Goal: Task Accomplishment & Management: Use online tool/utility

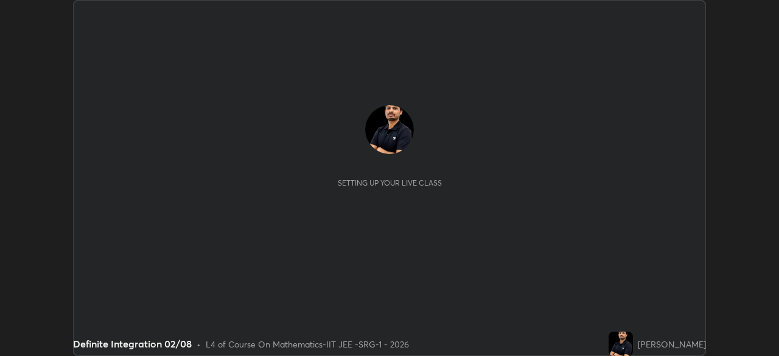
scroll to position [356, 779]
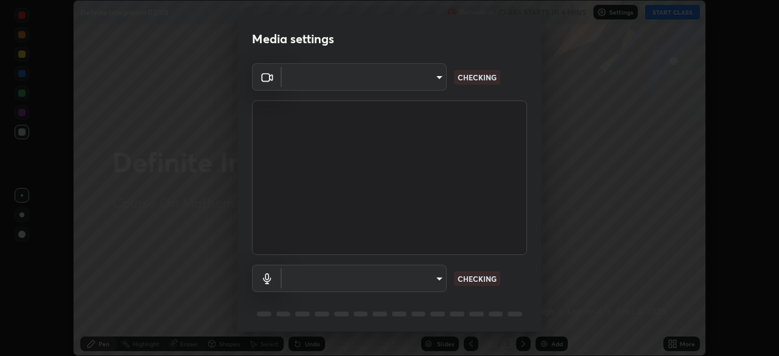
type input "8af73e8d16ef8e3bb7c62716022b9fe157133e9521606ce818031bd72dda2f9e"
click at [413, 283] on body "Erase all Definite Integration 02/08 Recording CLASS STARTS IN 4 MINS Settings …" at bounding box center [389, 178] width 779 height 356
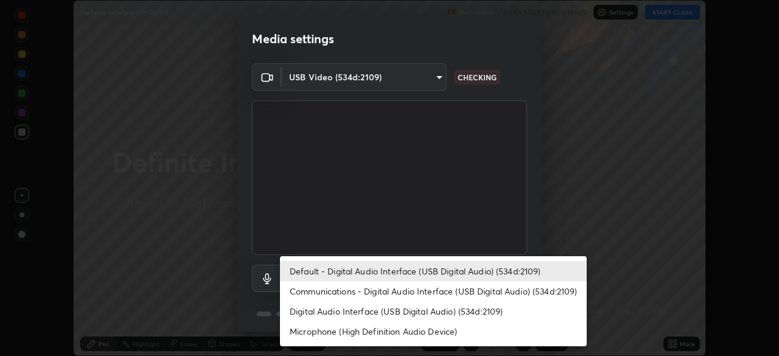
click at [394, 295] on li "Communications - Digital Audio Interface (USB Digital Audio) (534d:2109)" at bounding box center [433, 291] width 307 height 20
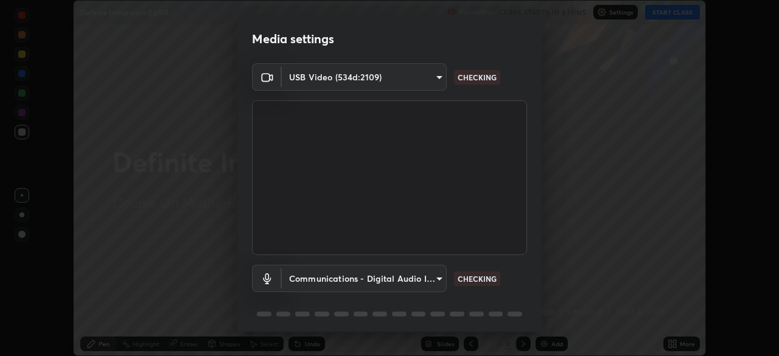
click at [409, 285] on body "Erase all Definite Integration 02/08 Recording CLASS STARTS IN 4 MINS Settings …" at bounding box center [389, 178] width 779 height 356
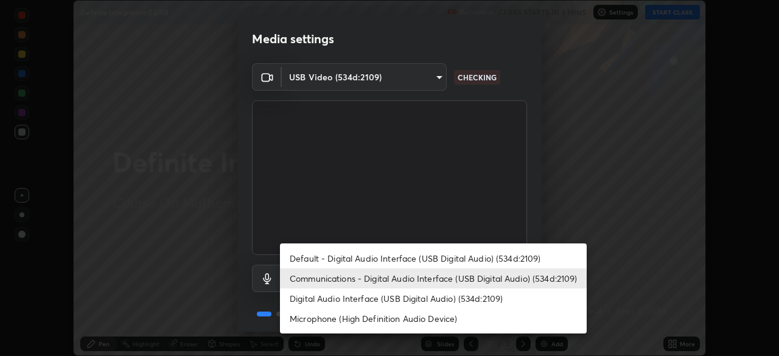
click at [424, 260] on li "Default - Digital Audio Interface (USB Digital Audio) (534d:2109)" at bounding box center [433, 258] width 307 height 20
type input "default"
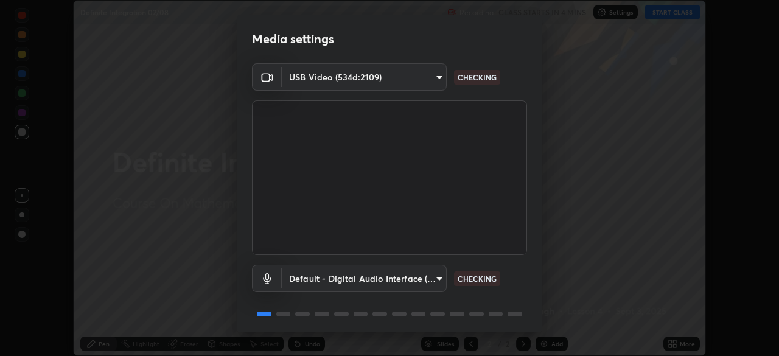
scroll to position [43, 0]
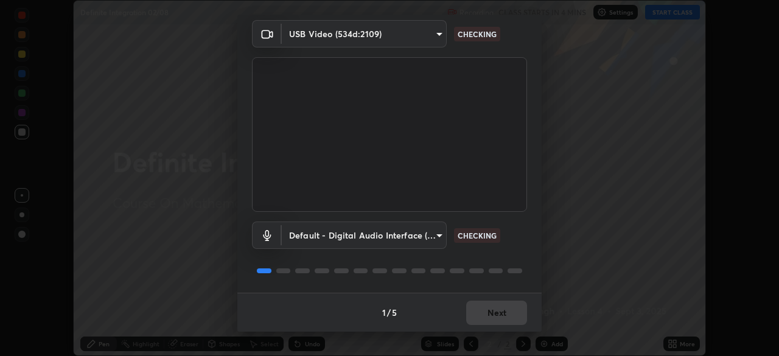
click at [502, 320] on div "1 / 5 Next" at bounding box center [389, 312] width 304 height 39
click at [504, 314] on div "1 / 5 Next" at bounding box center [389, 312] width 304 height 39
click at [504, 315] on div "1 / 5 Next" at bounding box center [389, 312] width 304 height 39
click at [506, 315] on div "1 / 5 Next" at bounding box center [389, 312] width 304 height 39
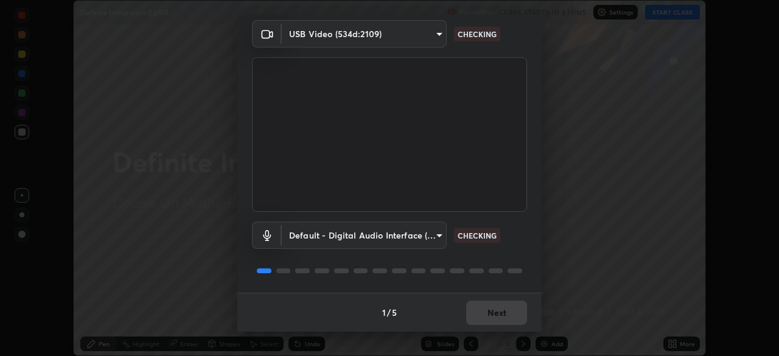
click at [508, 312] on div "1 / 5 Next" at bounding box center [389, 312] width 304 height 39
click at [509, 309] on div "1 / 5 Next" at bounding box center [389, 312] width 304 height 39
click at [510, 308] on div "1 / 5 Next" at bounding box center [389, 312] width 304 height 39
click at [511, 310] on div "1 / 5 Next" at bounding box center [389, 312] width 304 height 39
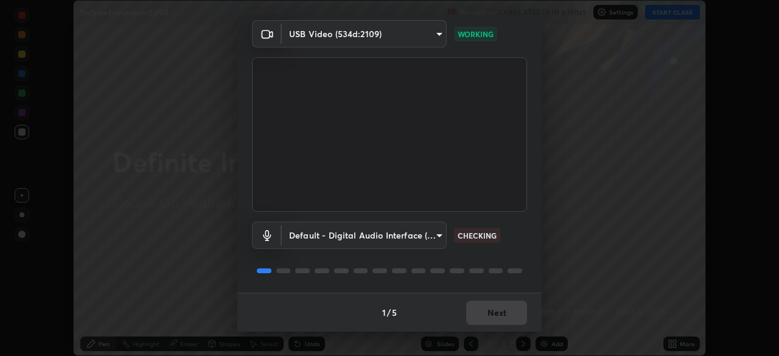
click at [511, 315] on div "1 / 5 Next" at bounding box center [389, 312] width 304 height 39
click at [510, 315] on div "1 / 5 Next" at bounding box center [389, 312] width 304 height 39
click at [510, 314] on div "1 / 5 Next" at bounding box center [389, 312] width 304 height 39
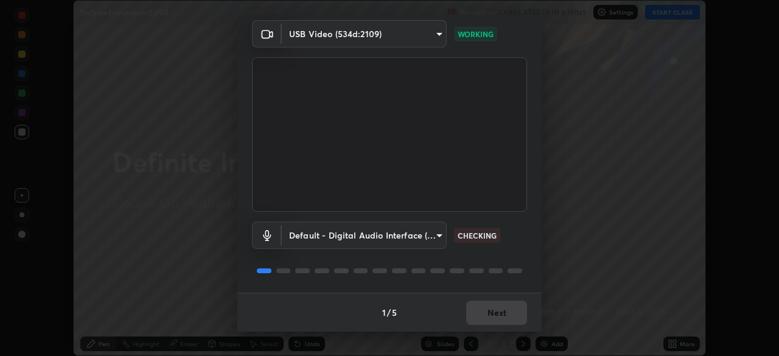
click at [508, 314] on div "1 / 5 Next" at bounding box center [389, 312] width 304 height 39
click at [507, 313] on div "1 / 5 Next" at bounding box center [389, 312] width 304 height 39
click at [508, 313] on div "1 / 5 Next" at bounding box center [389, 312] width 304 height 39
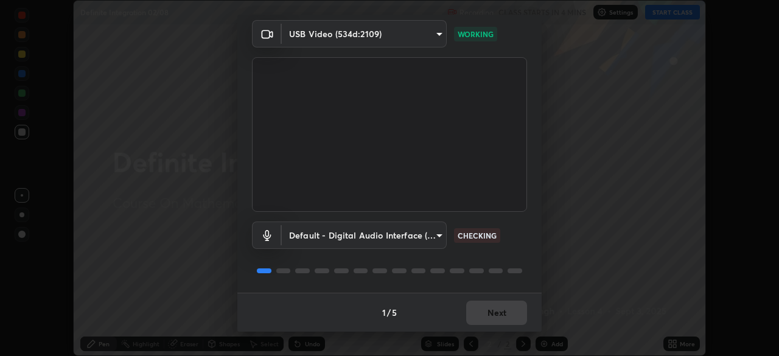
click at [510, 313] on div "1 / 5 Next" at bounding box center [389, 312] width 304 height 39
click at [513, 314] on div "1 / 5 Next" at bounding box center [389, 312] width 304 height 39
click at [513, 313] on div "1 / 5 Next" at bounding box center [389, 312] width 304 height 39
click at [510, 314] on div "1 / 5 Next" at bounding box center [389, 312] width 304 height 39
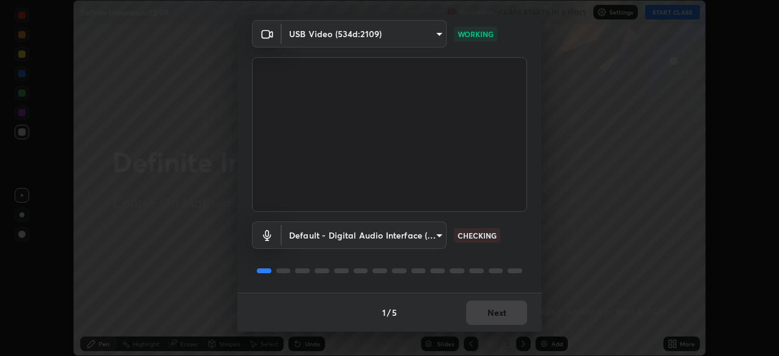
click at [508, 314] on div "1 / 5 Next" at bounding box center [389, 312] width 304 height 39
click at [509, 312] on button "Next" at bounding box center [496, 313] width 61 height 24
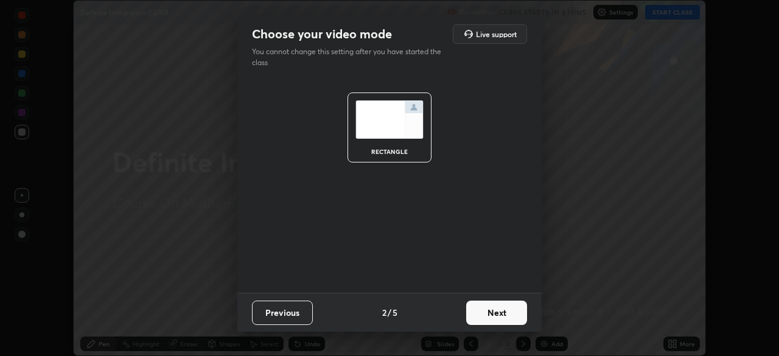
click at [508, 314] on button "Next" at bounding box center [496, 313] width 61 height 24
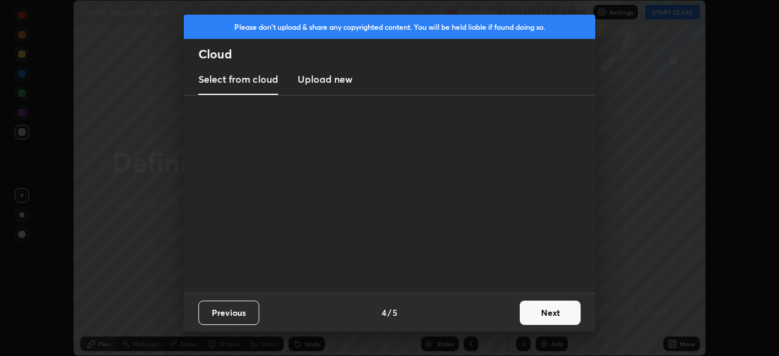
click at [522, 313] on button "Next" at bounding box center [550, 313] width 61 height 24
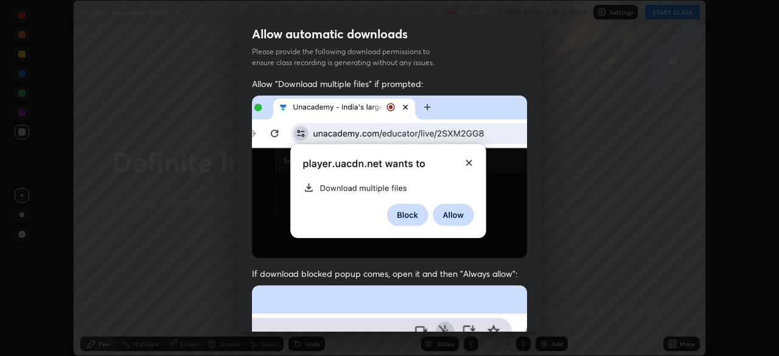
click at [532, 310] on div "Allow "Download multiple files" if prompted: If download blocked popup comes, o…" at bounding box center [389, 334] width 304 height 513
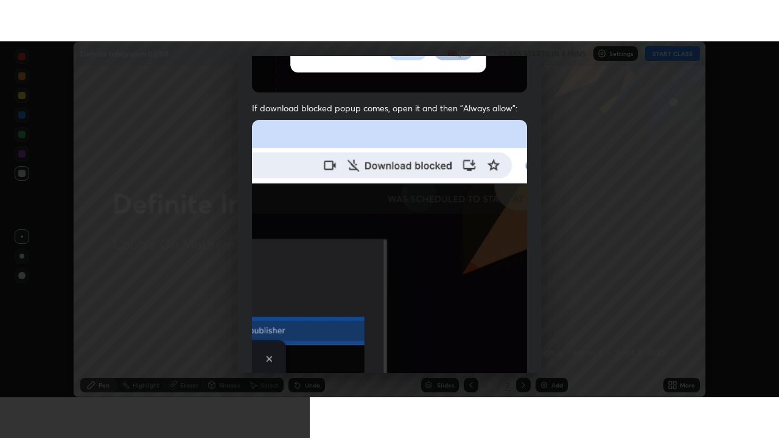
scroll to position [292, 0]
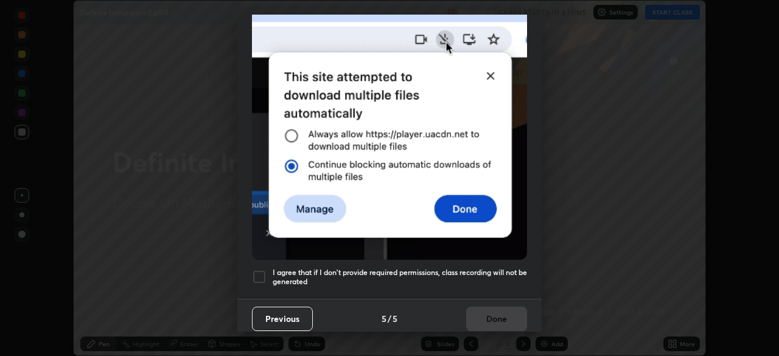
click at [259, 276] on div at bounding box center [259, 277] width 15 height 15
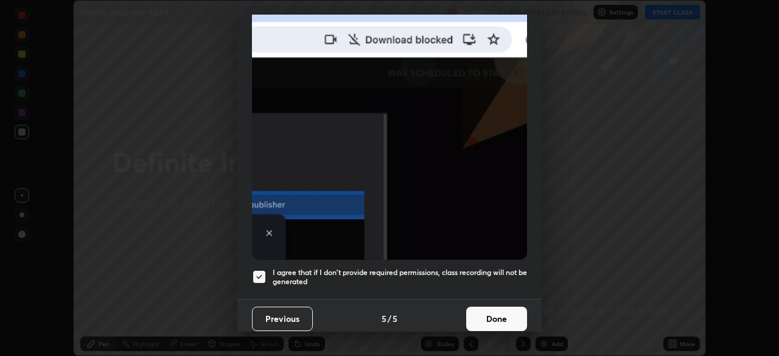
click at [492, 318] on button "Done" at bounding box center [496, 319] width 61 height 24
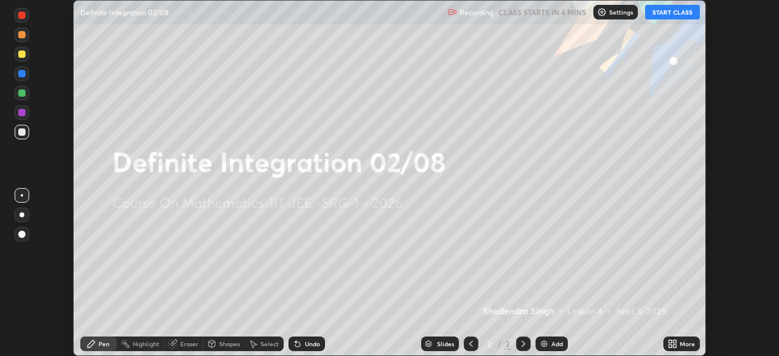
click at [669, 348] on icon at bounding box center [670, 346] width 3 height 3
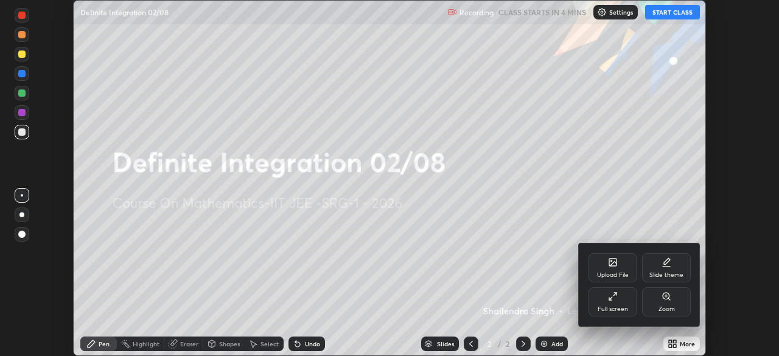
click at [626, 307] on div "Full screen" at bounding box center [613, 309] width 30 height 6
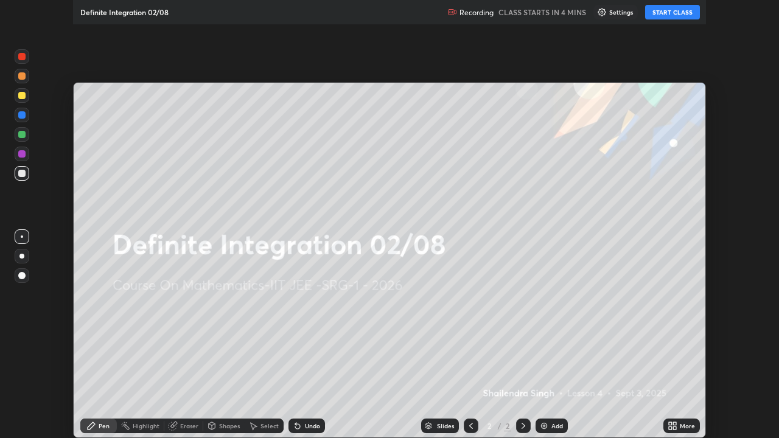
scroll to position [438, 779]
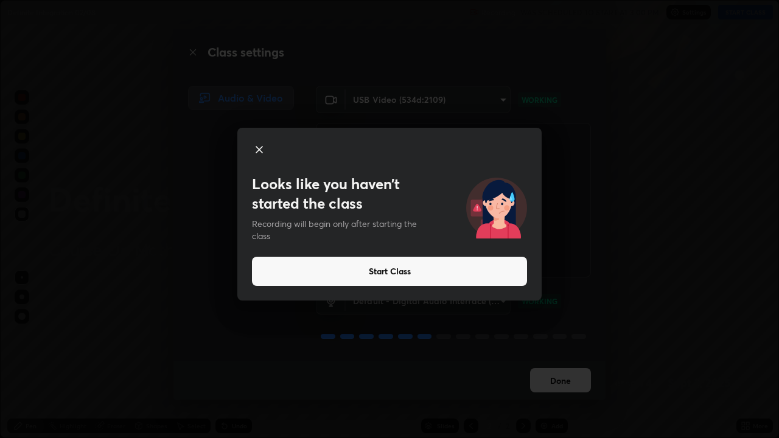
click at [375, 272] on button "Start Class" at bounding box center [389, 271] width 275 height 29
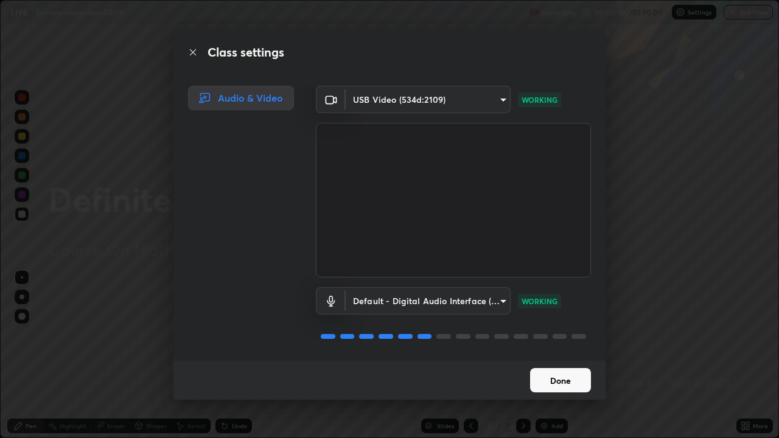
click at [555, 356] on button "Done" at bounding box center [560, 380] width 61 height 24
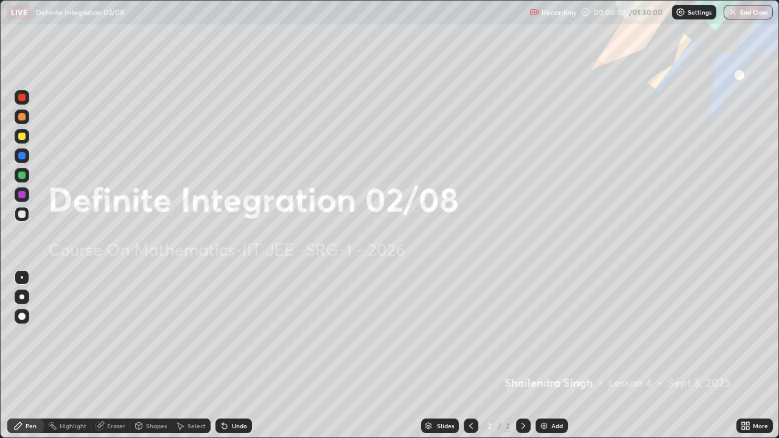
click at [745, 356] on icon at bounding box center [746, 426] width 10 height 10
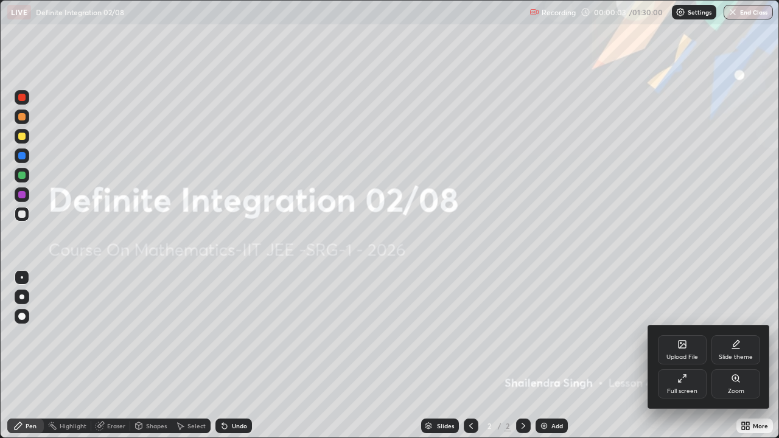
click at [677, 350] on div "Upload File" at bounding box center [682, 350] width 49 height 29
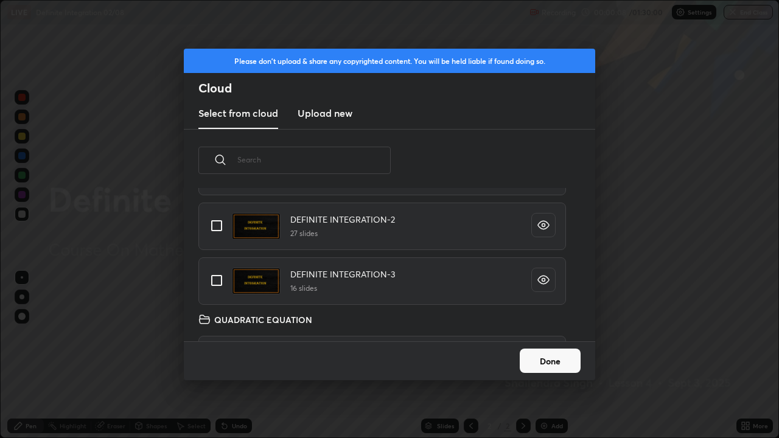
scroll to position [150, 0]
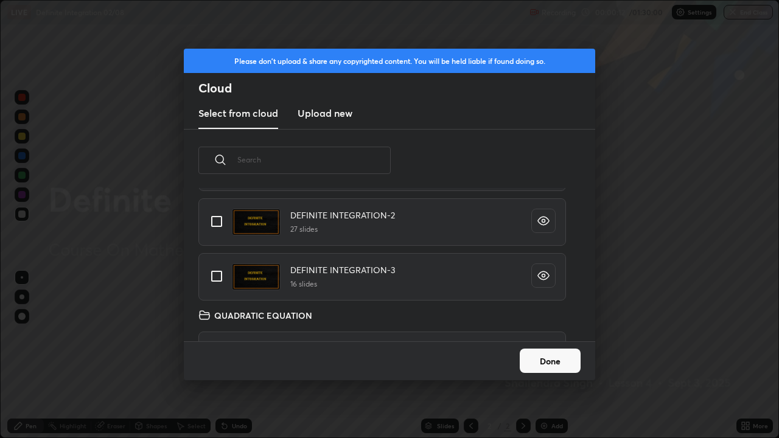
click at [216, 222] on input "grid" at bounding box center [217, 222] width 26 height 26
checkbox input "true"
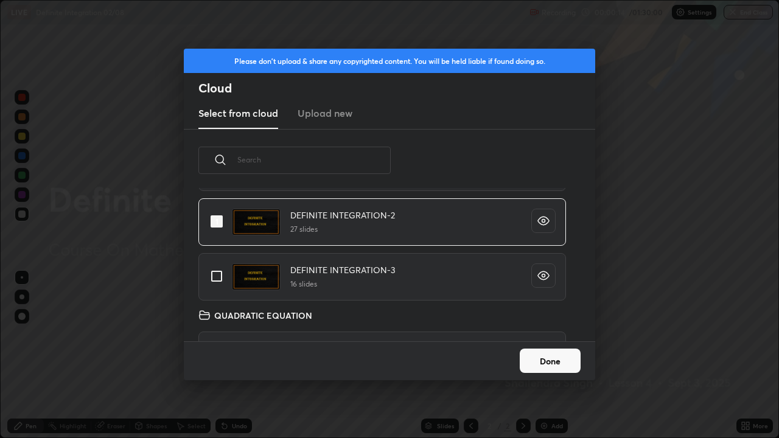
click at [543, 356] on button "Done" at bounding box center [550, 361] width 61 height 24
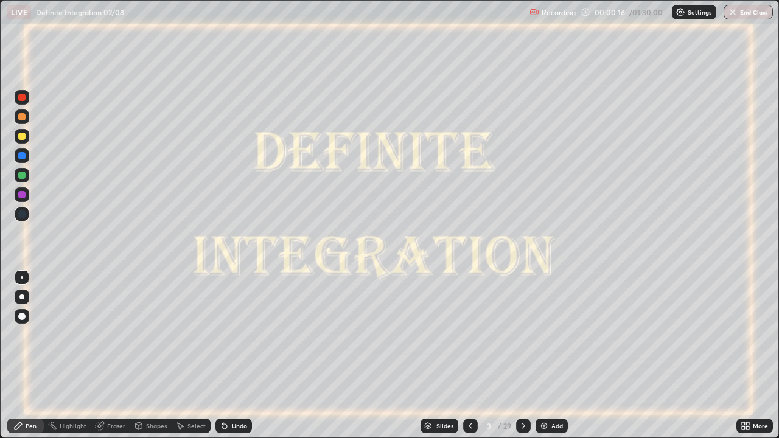
click at [437, 356] on div "Slides" at bounding box center [445, 426] width 17 height 6
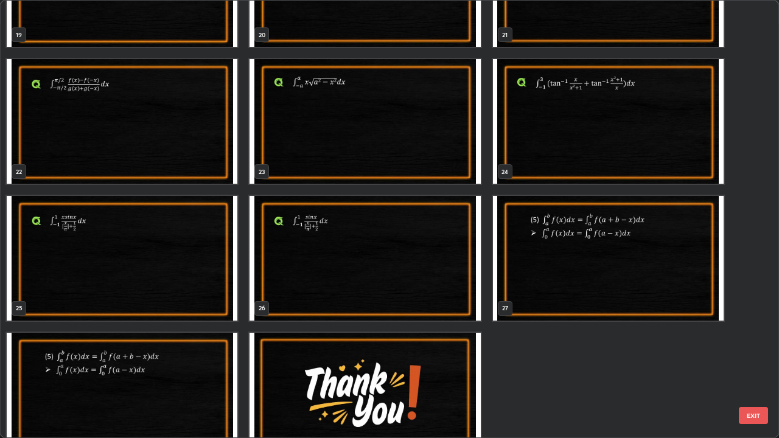
scroll to position [909, 0]
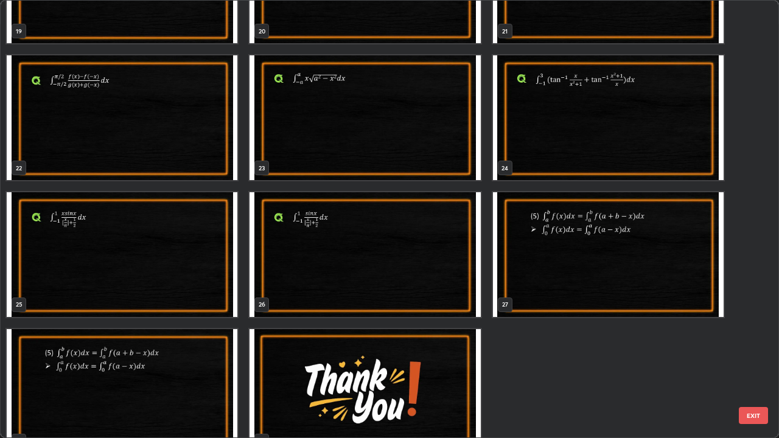
click at [750, 356] on button "EXIT" at bounding box center [753, 415] width 29 height 17
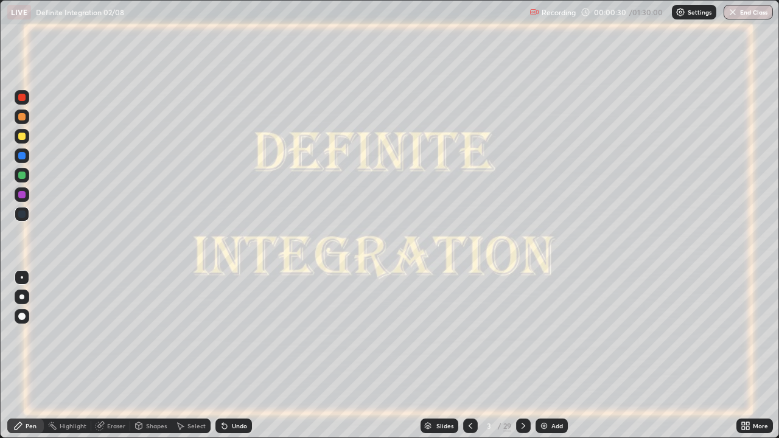
click at [745, 356] on icon at bounding box center [743, 428] width 3 height 3
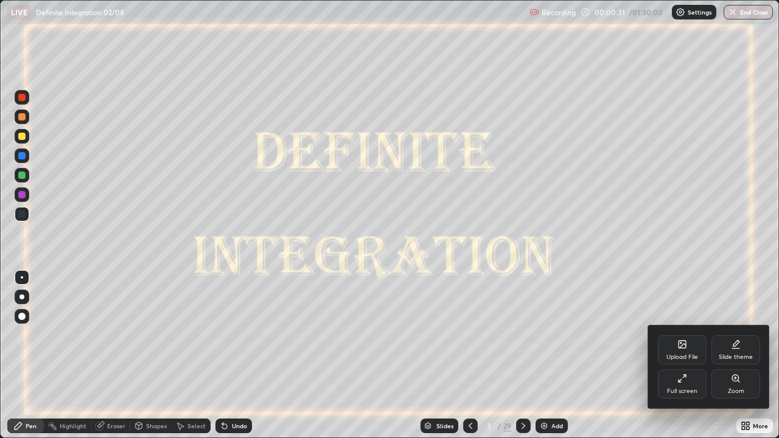
click at [678, 351] on div "Upload File" at bounding box center [682, 350] width 49 height 29
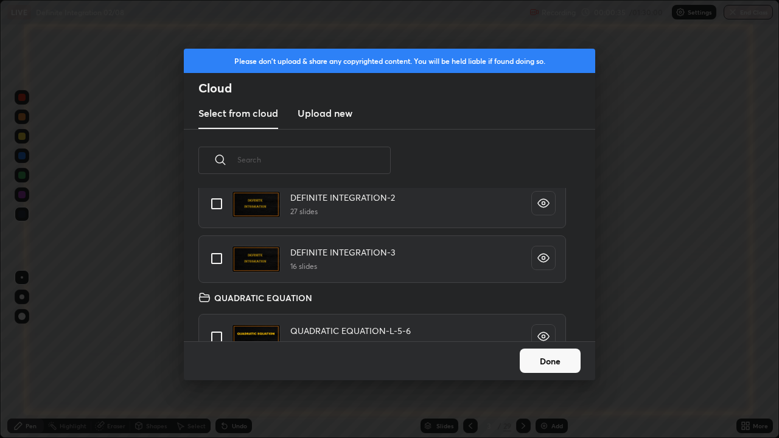
scroll to position [169, 0]
click at [214, 255] on input "grid" at bounding box center [217, 258] width 26 height 26
checkbox input "true"
click at [545, 356] on button "Done" at bounding box center [550, 361] width 61 height 24
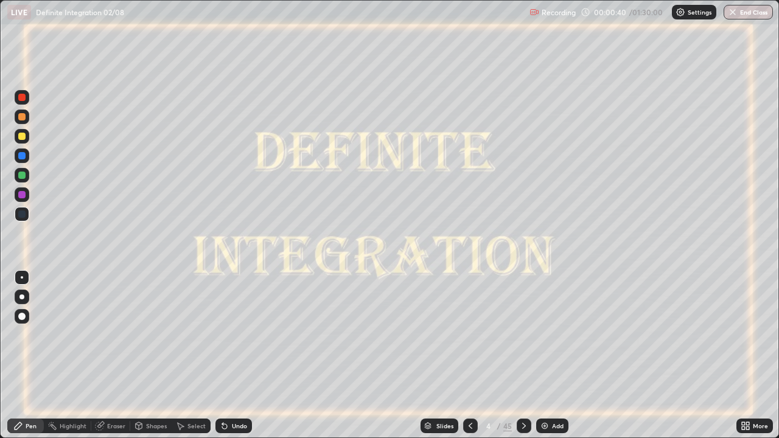
click at [522, 356] on icon at bounding box center [524, 426] width 10 height 10
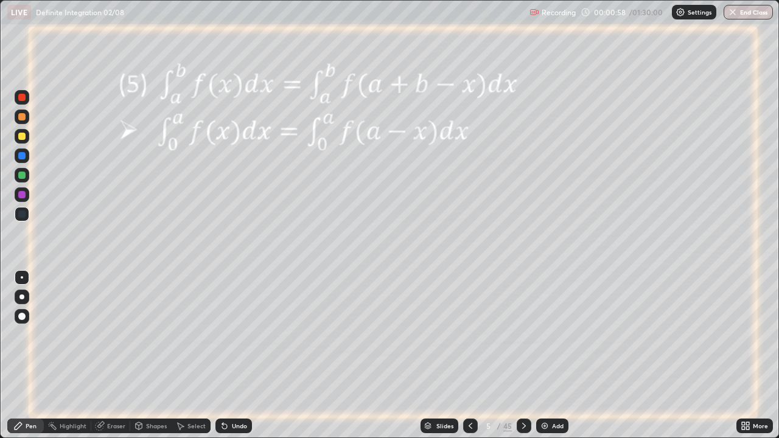
click at [21, 138] on div at bounding box center [21, 136] width 7 height 7
click at [19, 195] on div at bounding box center [21, 194] width 7 height 7
click at [227, 356] on icon at bounding box center [225, 426] width 10 height 10
click at [224, 356] on icon at bounding box center [225, 426] width 10 height 10
click at [223, 356] on icon at bounding box center [224, 426] width 5 height 5
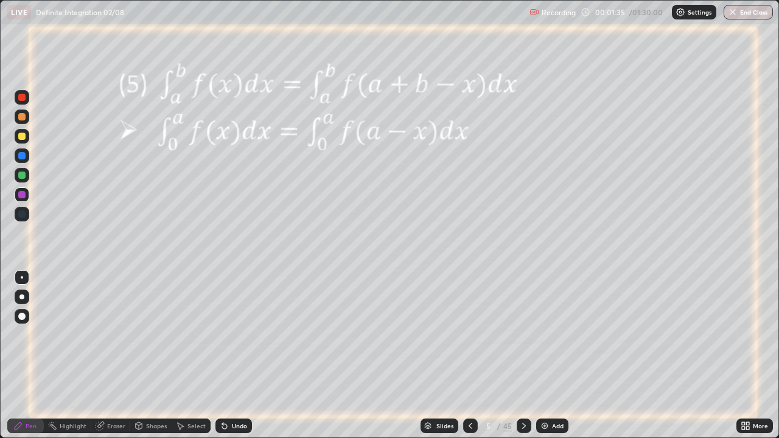
click at [225, 356] on icon at bounding box center [224, 426] width 5 height 5
click at [522, 356] on icon at bounding box center [524, 426] width 10 height 10
click at [24, 134] on div at bounding box center [21, 136] width 7 height 7
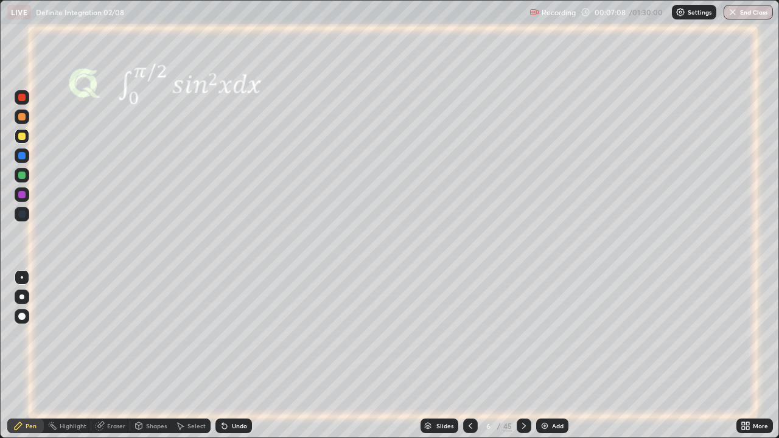
click at [22, 192] on div at bounding box center [21, 194] width 7 height 7
click at [148, 356] on div "Shapes" at bounding box center [156, 426] width 21 height 6
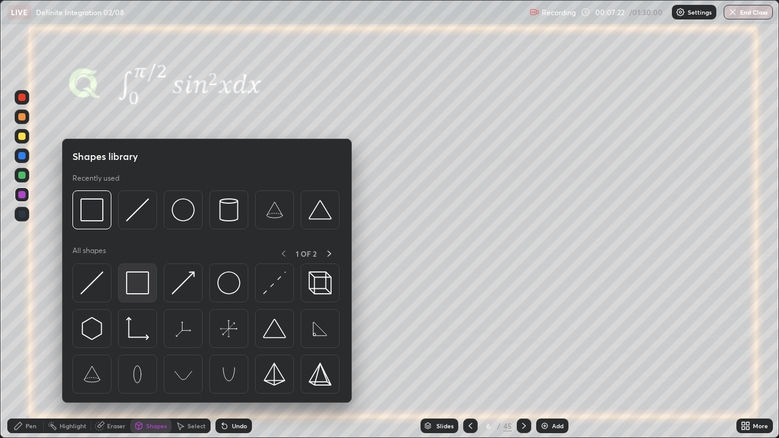
click at [138, 285] on img at bounding box center [137, 283] width 23 height 23
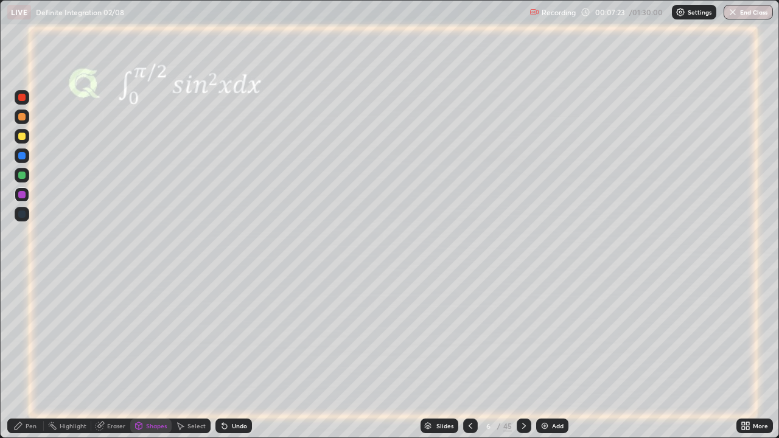
click at [23, 176] on div at bounding box center [21, 175] width 7 height 7
click at [521, 356] on icon at bounding box center [524, 426] width 10 height 10
click at [24, 356] on div "Pen" at bounding box center [25, 426] width 37 height 15
click at [20, 138] on div at bounding box center [21, 136] width 7 height 7
click at [522, 356] on icon at bounding box center [524, 426] width 10 height 10
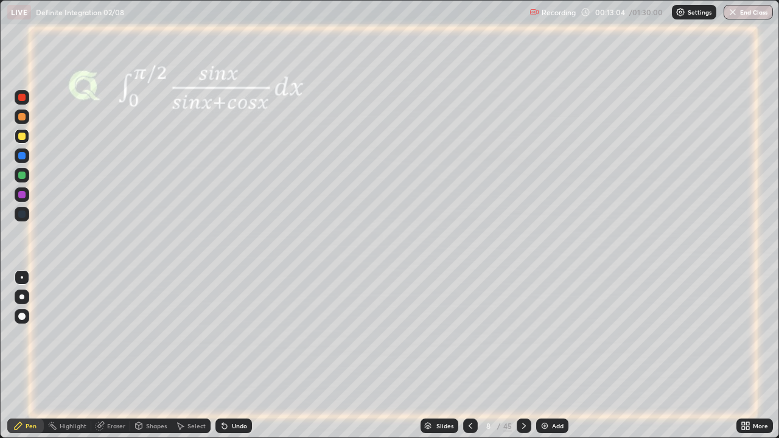
click at [522, 356] on icon at bounding box center [524, 426] width 10 height 10
click at [23, 157] on div at bounding box center [21, 155] width 7 height 7
click at [22, 197] on div at bounding box center [21, 194] width 7 height 7
click at [522, 356] on icon at bounding box center [524, 426] width 10 height 10
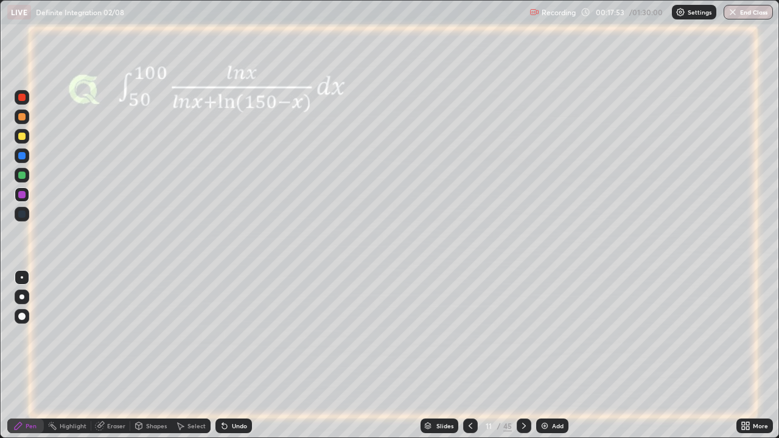
click at [522, 356] on icon at bounding box center [524, 426] width 10 height 10
click at [22, 137] on div at bounding box center [21, 136] width 7 height 7
click at [222, 356] on icon at bounding box center [222, 423] width 1 height 1
click at [229, 356] on div "Undo" at bounding box center [234, 426] width 37 height 15
click at [230, 356] on div "Undo" at bounding box center [234, 426] width 37 height 15
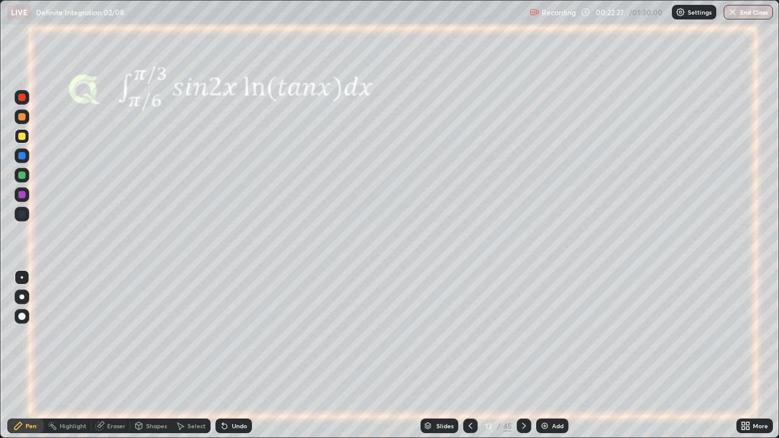
click at [234, 356] on div "Undo" at bounding box center [234, 426] width 37 height 15
click at [521, 356] on icon at bounding box center [524, 426] width 10 height 10
click at [522, 356] on icon at bounding box center [524, 426] width 10 height 10
click at [22, 156] on div at bounding box center [21, 155] width 7 height 7
click at [522, 356] on icon at bounding box center [524, 426] width 10 height 10
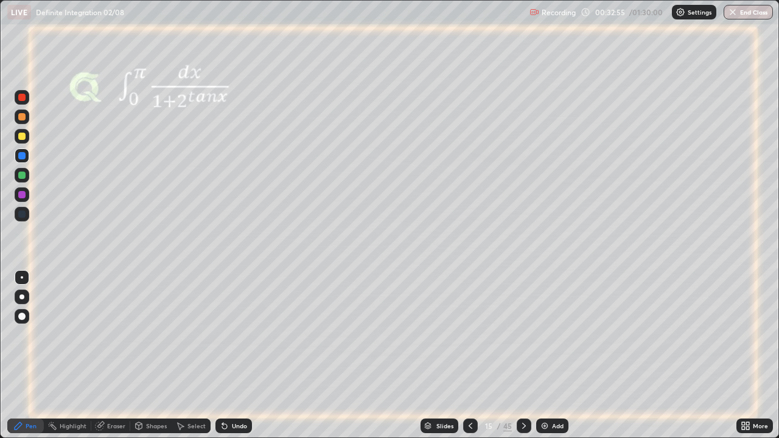
click at [524, 356] on icon at bounding box center [524, 426] width 10 height 10
click at [21, 138] on div at bounding box center [21, 136] width 7 height 7
click at [522, 356] on icon at bounding box center [524, 426] width 10 height 10
click at [25, 175] on div at bounding box center [21, 175] width 7 height 7
click at [234, 356] on div "Undo" at bounding box center [234, 426] width 37 height 15
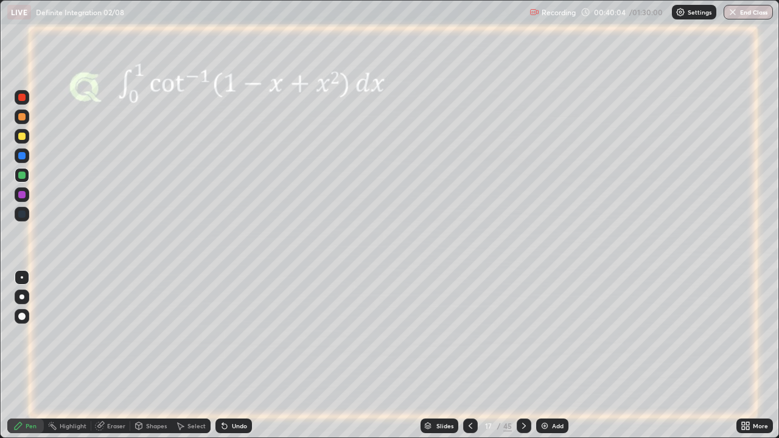
click at [228, 356] on div "Undo" at bounding box center [234, 426] width 37 height 15
click at [104, 356] on icon at bounding box center [100, 426] width 10 height 10
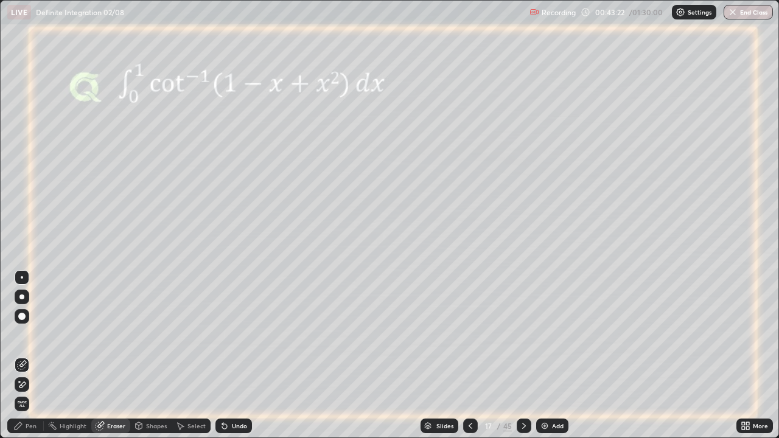
click at [30, 356] on div "Pen" at bounding box center [31, 426] width 11 height 6
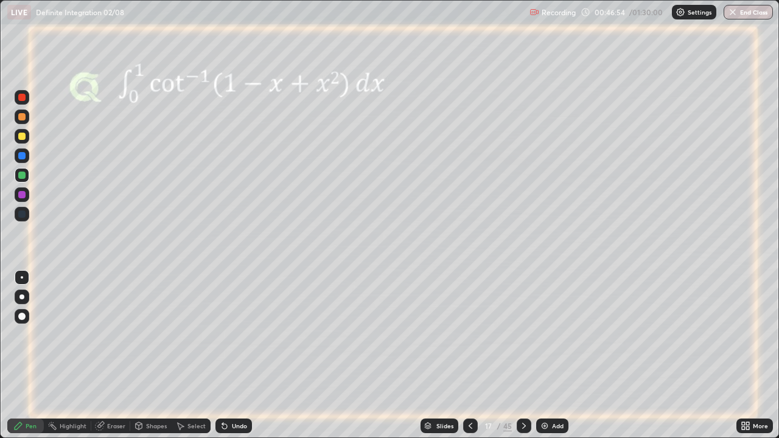
click at [541, 356] on img at bounding box center [545, 426] width 10 height 10
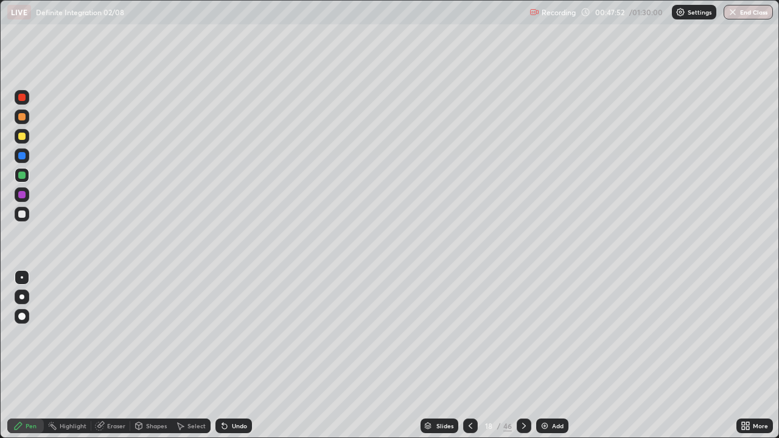
click at [522, 356] on icon at bounding box center [524, 426] width 10 height 10
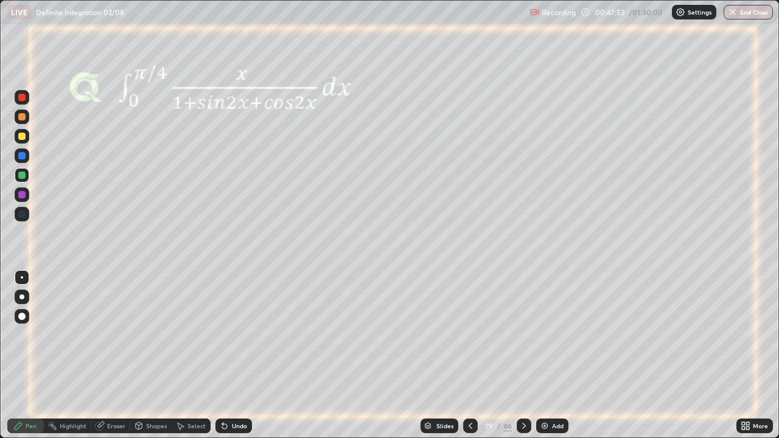
click at [469, 356] on icon at bounding box center [471, 426] width 10 height 10
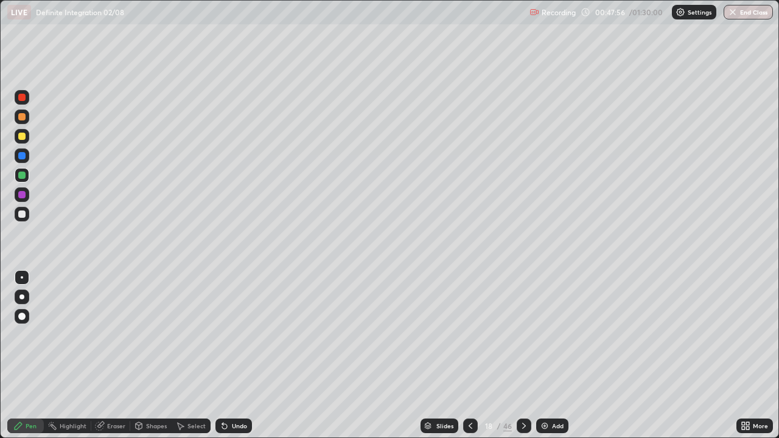
click at [469, 356] on icon at bounding box center [471, 426] width 10 height 10
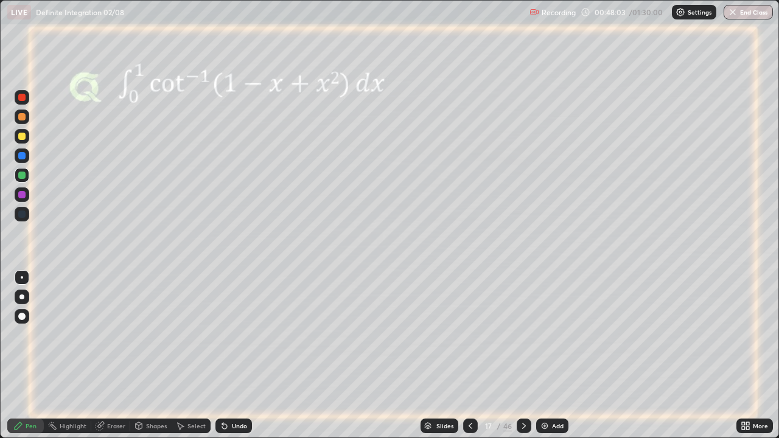
click at [522, 356] on icon at bounding box center [524, 426] width 10 height 10
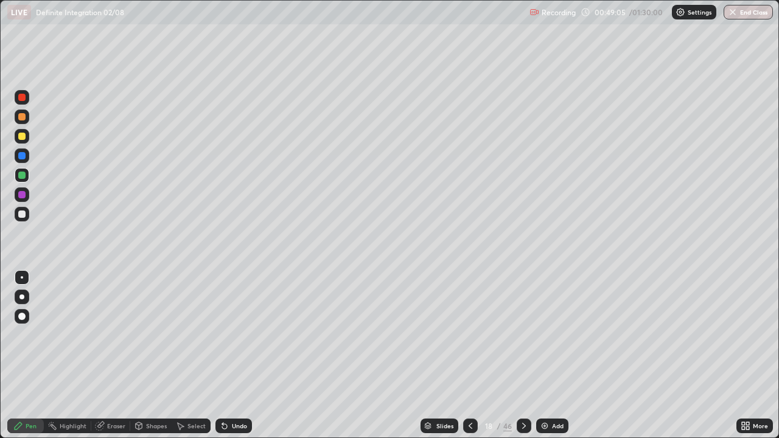
click at [521, 356] on icon at bounding box center [524, 426] width 10 height 10
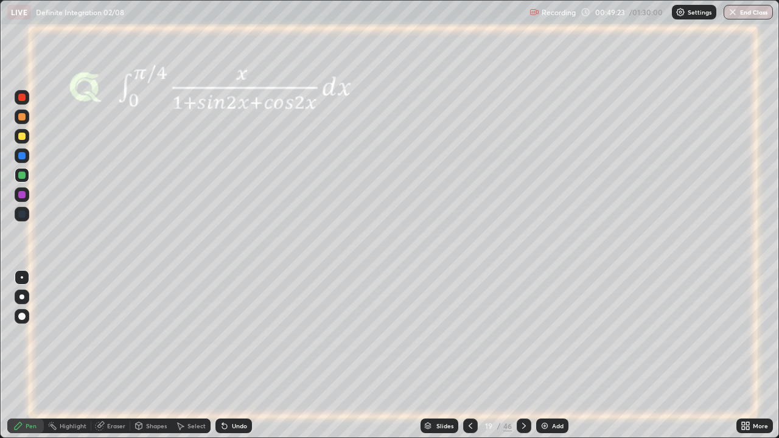
click at [523, 356] on icon at bounding box center [524, 426] width 10 height 10
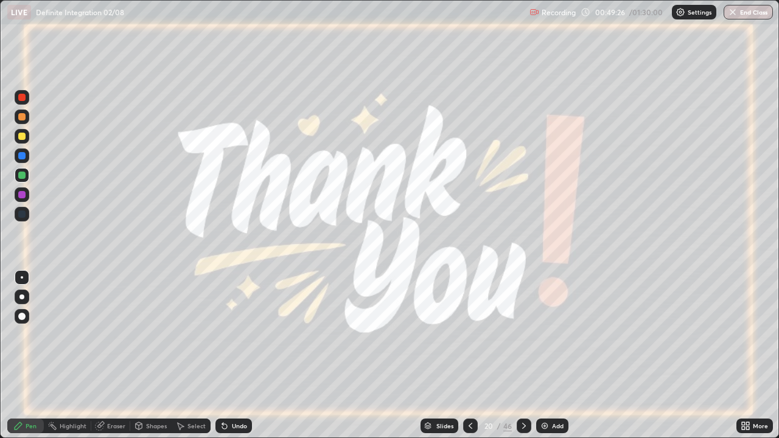
click at [469, 356] on icon at bounding box center [471, 426] width 10 height 10
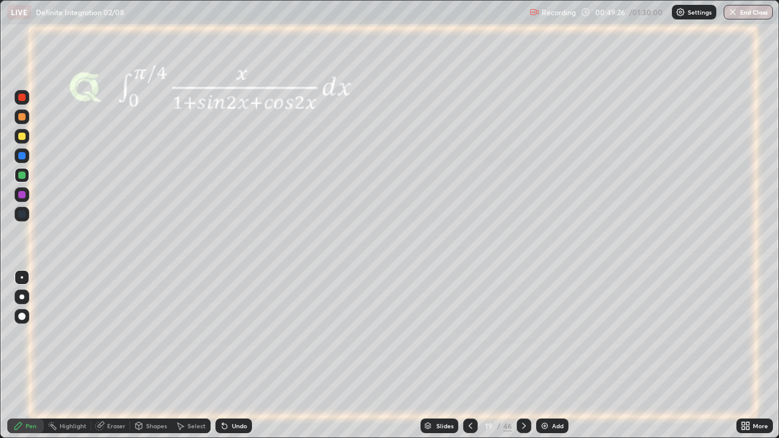
click at [464, 356] on div at bounding box center [470, 426] width 15 height 15
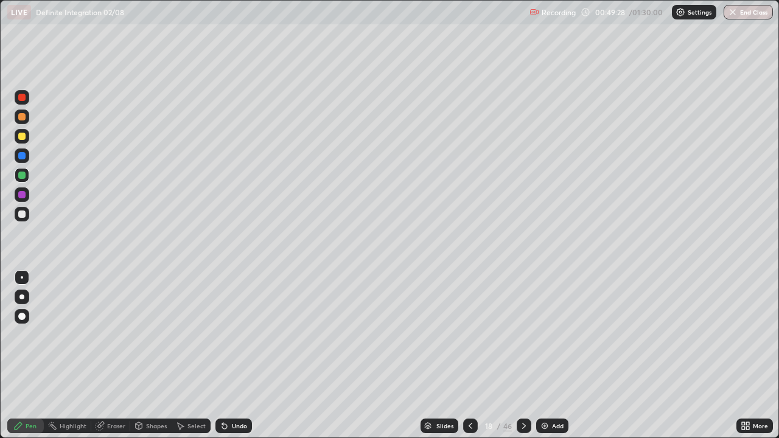
click at [523, 356] on icon at bounding box center [524, 426] width 10 height 10
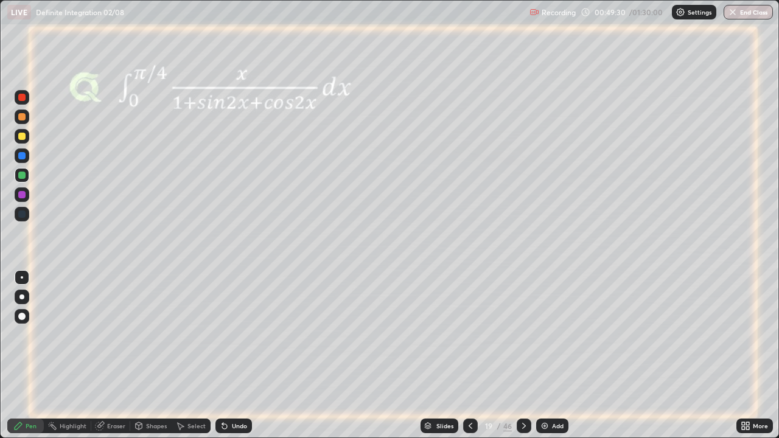
click at [471, 356] on icon at bounding box center [471, 426] width 10 height 10
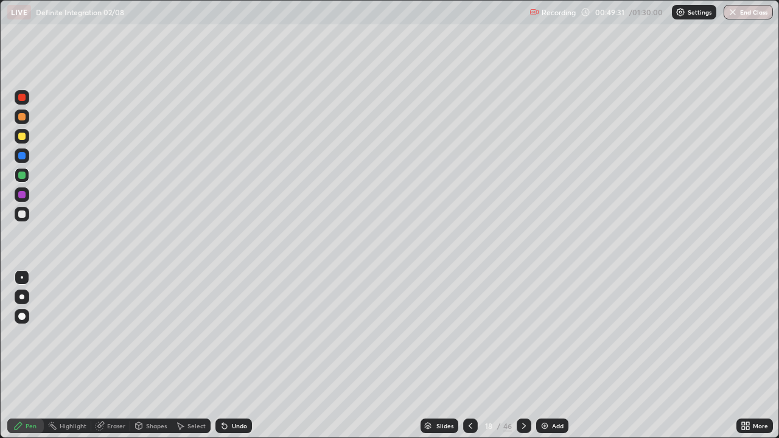
click at [543, 356] on img at bounding box center [545, 426] width 10 height 10
click at [21, 136] on div at bounding box center [21, 136] width 7 height 7
click at [636, 23] on div "Recording 00:51:35 / 01:30:00 Settings End Class" at bounding box center [652, 13] width 244 height 24
click at [639, 23] on div "Recording 00:51:36 / 01:30:00 Settings End Class" at bounding box center [652, 13] width 244 height 24
click at [521, 356] on icon at bounding box center [524, 426] width 10 height 10
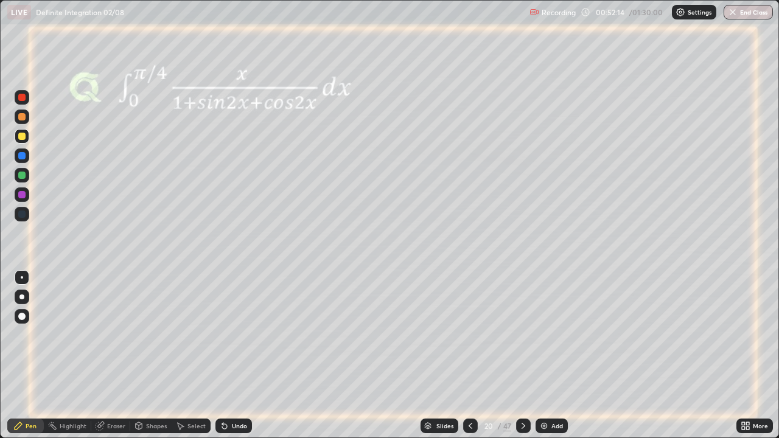
click at [471, 356] on icon at bounding box center [471, 426] width 10 height 10
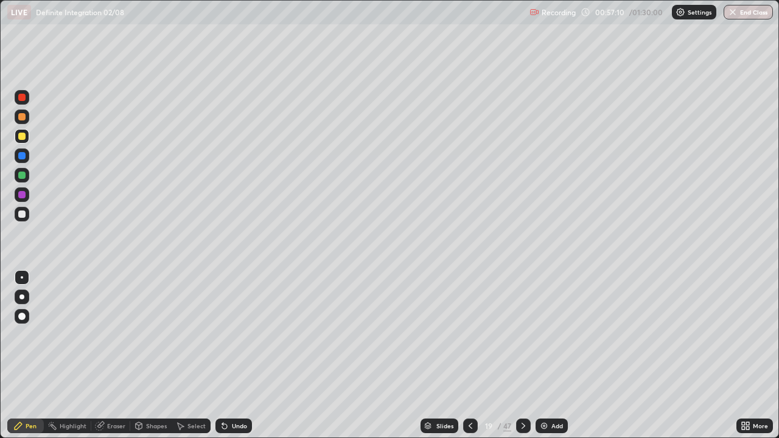
click at [187, 356] on div "Select" at bounding box center [191, 426] width 39 height 15
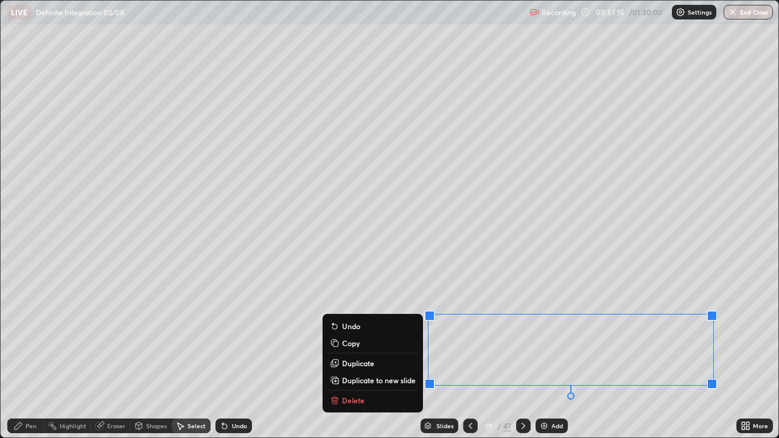
click at [336, 345] on rect at bounding box center [335, 344] width 5 height 5
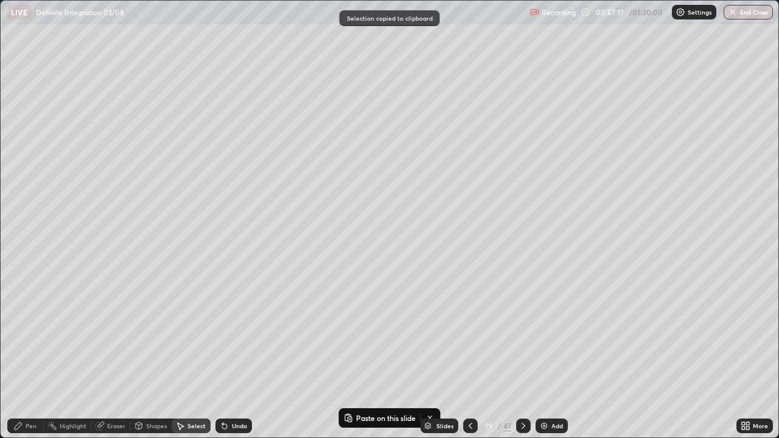
click at [544, 356] on img at bounding box center [545, 426] width 10 height 10
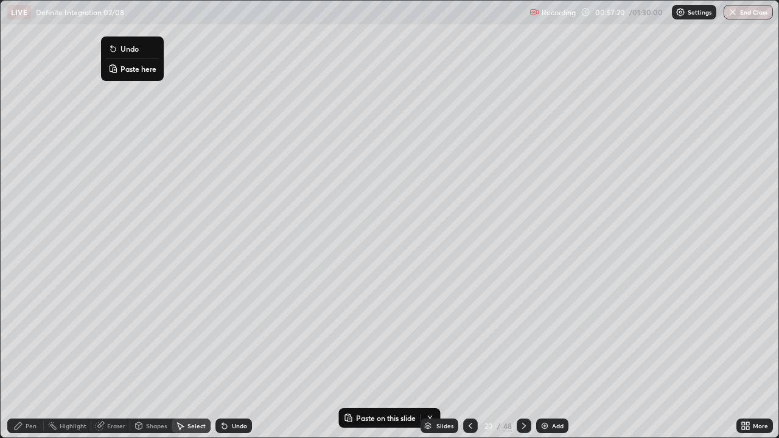
click at [120, 70] on button "Paste here" at bounding box center [132, 69] width 53 height 15
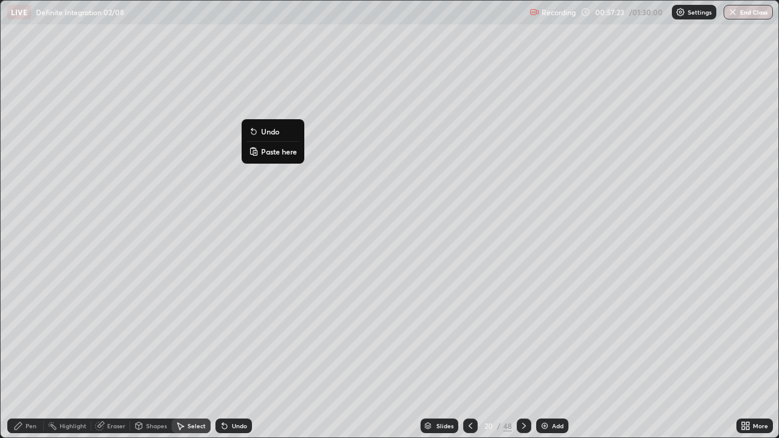
click at [211, 139] on div "0 ° Undo Copy Paste here Duplicate Duplicate to new slide Delete" at bounding box center [390, 219] width 778 height 437
click at [104, 356] on icon at bounding box center [100, 426] width 10 height 10
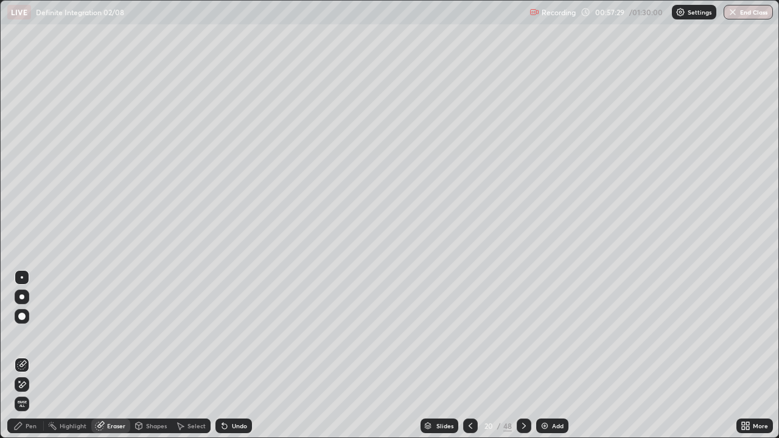
click at [17, 356] on div "Pen" at bounding box center [25, 426] width 37 height 15
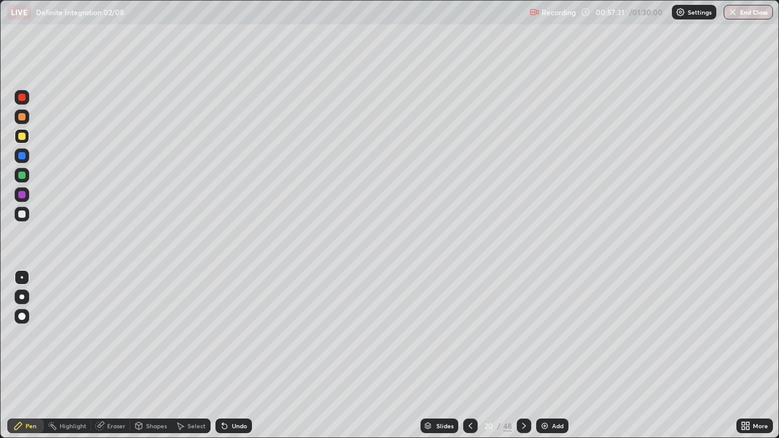
click at [189, 23] on div "LIVE Definite Integration 02/08" at bounding box center [266, 12] width 518 height 24
click at [192, 22] on div "LIVE Definite Integration 02/08" at bounding box center [266, 12] width 518 height 24
click at [23, 156] on div at bounding box center [21, 155] width 7 height 7
click at [228, 356] on div "Undo" at bounding box center [234, 426] width 37 height 15
click at [230, 356] on div "Undo" at bounding box center [234, 426] width 37 height 15
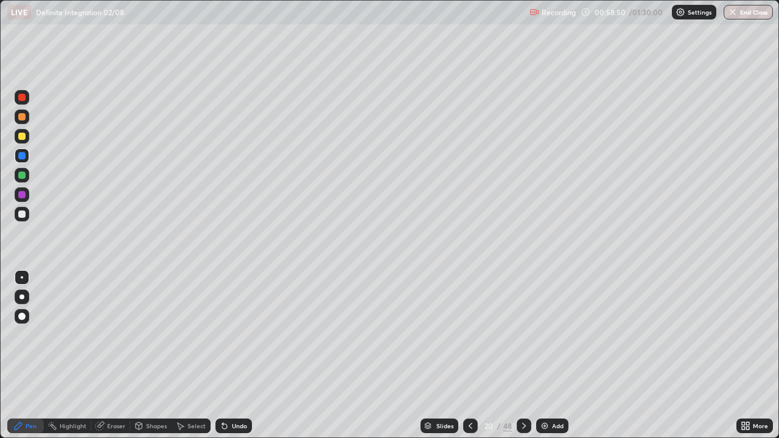
click at [227, 356] on icon at bounding box center [225, 426] width 10 height 10
click at [474, 356] on div at bounding box center [470, 426] width 15 height 15
click at [522, 356] on icon at bounding box center [524, 426] width 10 height 10
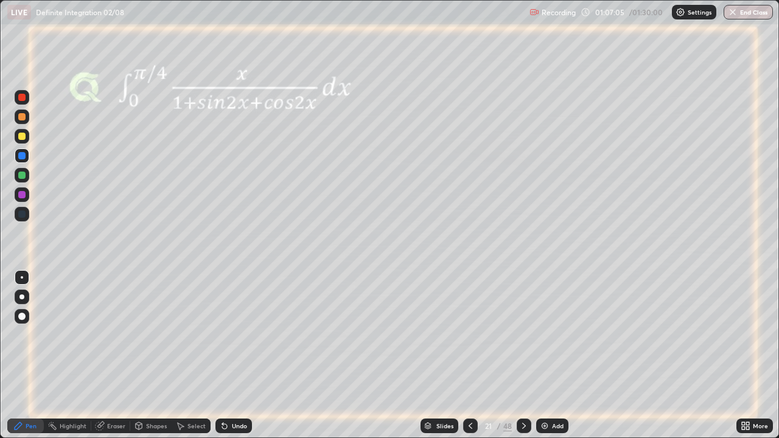
click at [543, 356] on img at bounding box center [545, 426] width 10 height 10
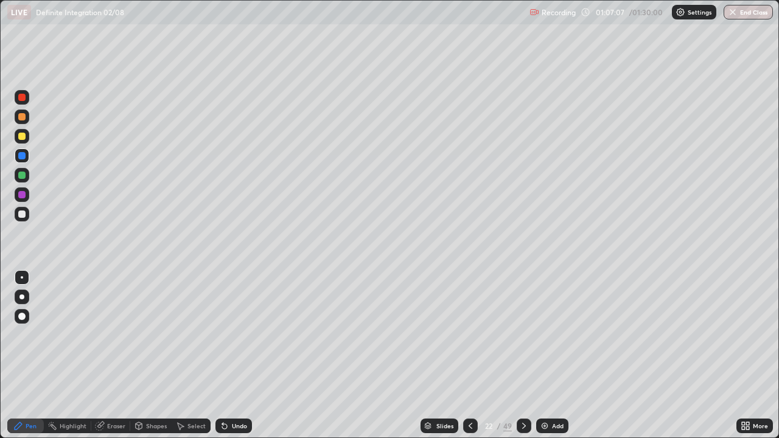
click at [21, 214] on div at bounding box center [21, 214] width 7 height 7
click at [21, 176] on div at bounding box center [21, 175] width 7 height 7
click at [224, 356] on icon at bounding box center [224, 426] width 5 height 5
click at [223, 356] on icon at bounding box center [224, 426] width 5 height 5
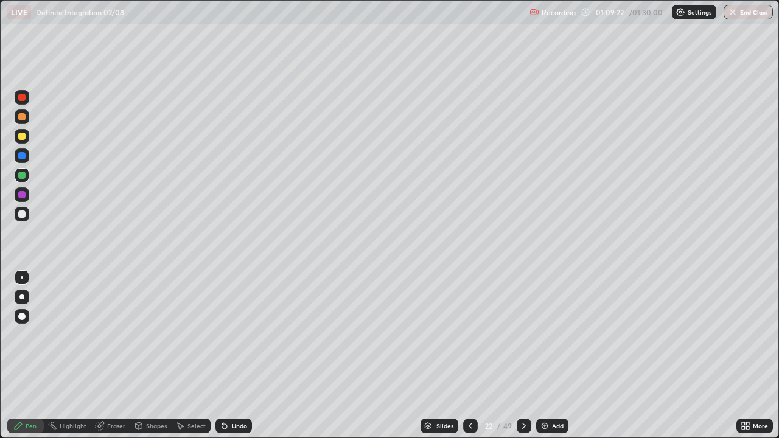
click at [103, 356] on icon at bounding box center [100, 426] width 10 height 10
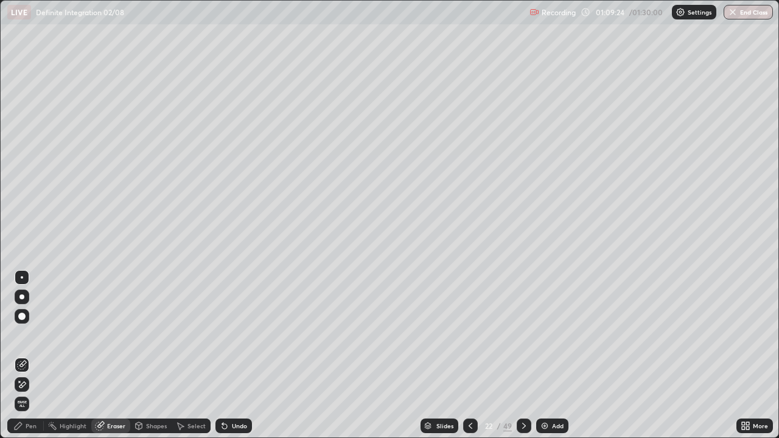
click at [25, 356] on div "Pen" at bounding box center [25, 426] width 37 height 15
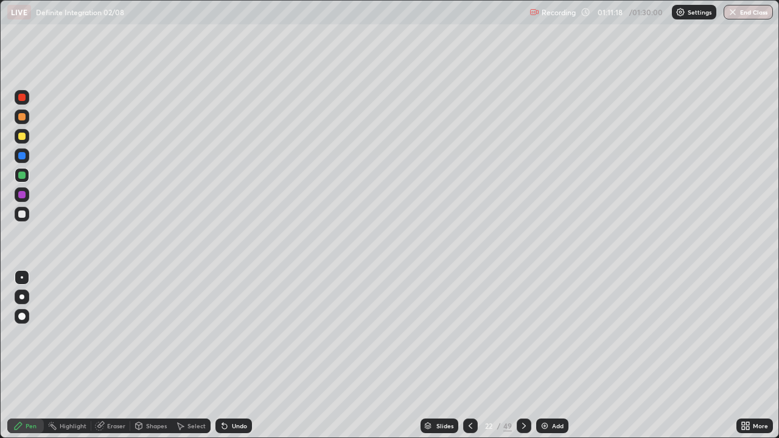
click at [184, 356] on icon at bounding box center [180, 426] width 10 height 10
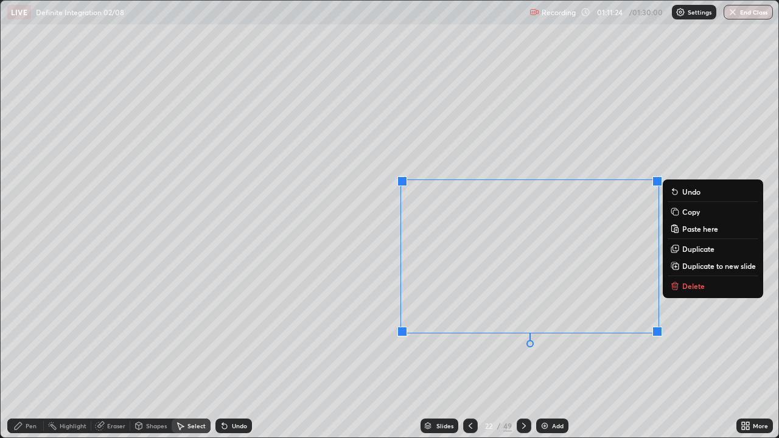
click at [34, 356] on div "Pen" at bounding box center [31, 426] width 11 height 6
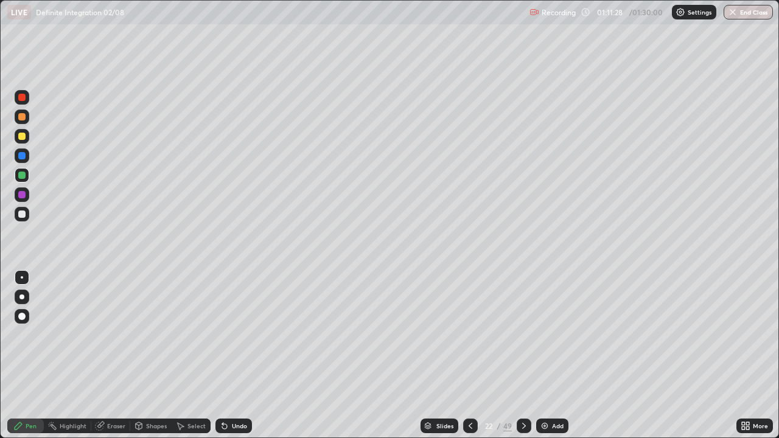
click at [107, 356] on div "Eraser" at bounding box center [116, 426] width 18 height 6
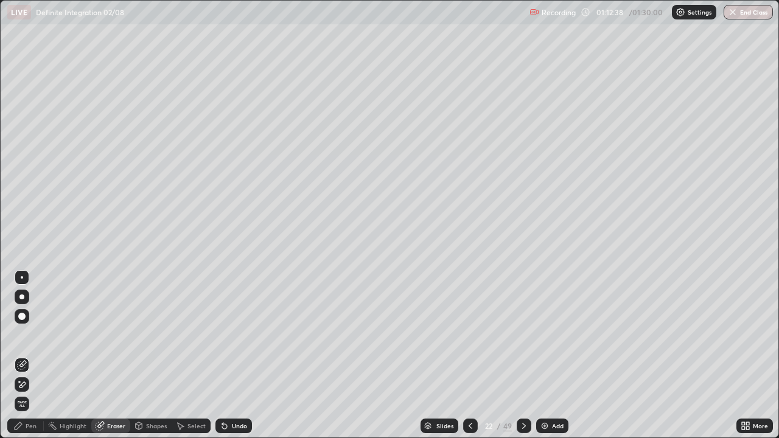
click at [32, 356] on div "Pen" at bounding box center [25, 426] width 37 height 15
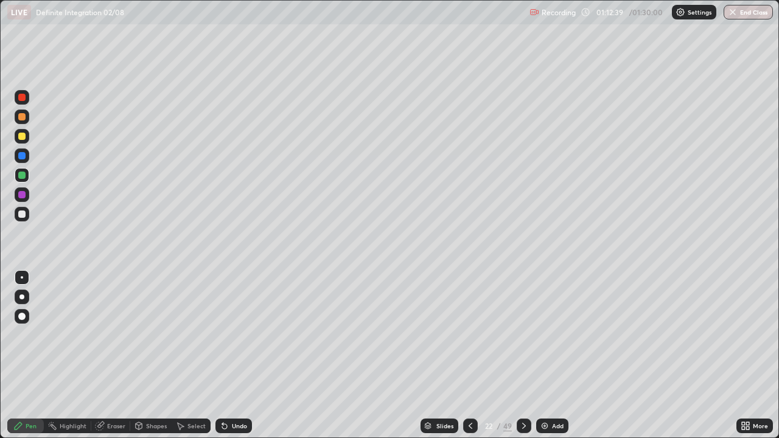
click at [25, 138] on div at bounding box center [21, 136] width 7 height 7
click at [546, 356] on img at bounding box center [545, 426] width 10 height 10
click at [21, 175] on div at bounding box center [21, 175] width 7 height 7
click at [469, 356] on icon at bounding box center [470, 426] width 10 height 10
click at [523, 356] on icon at bounding box center [524, 426] width 10 height 10
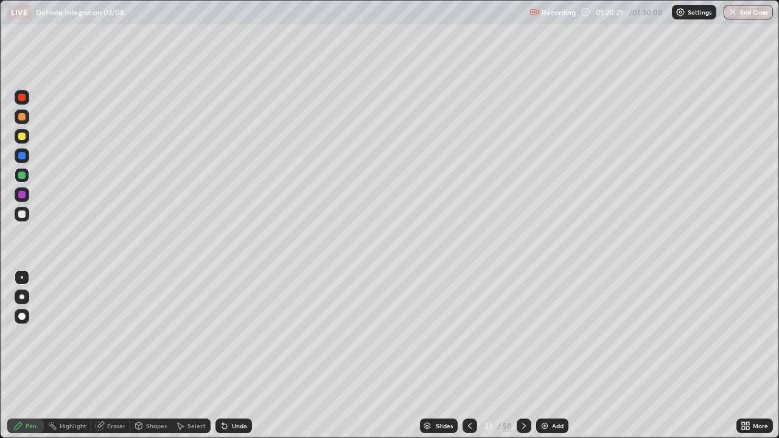
click at [547, 356] on img at bounding box center [545, 426] width 10 height 10
click at [22, 156] on div at bounding box center [21, 155] width 7 height 7
click at [22, 177] on div at bounding box center [21, 175] width 7 height 7
click at [542, 356] on img at bounding box center [545, 426] width 10 height 10
click at [20, 97] on div at bounding box center [21, 97] width 7 height 7
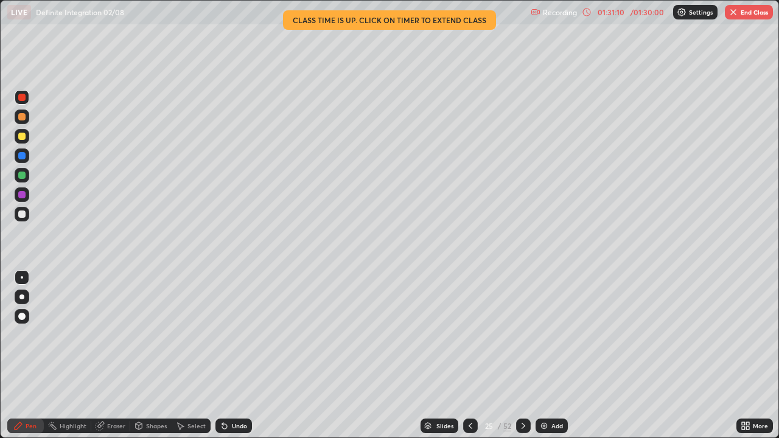
click at [748, 10] on button "End Class" at bounding box center [749, 12] width 48 height 15
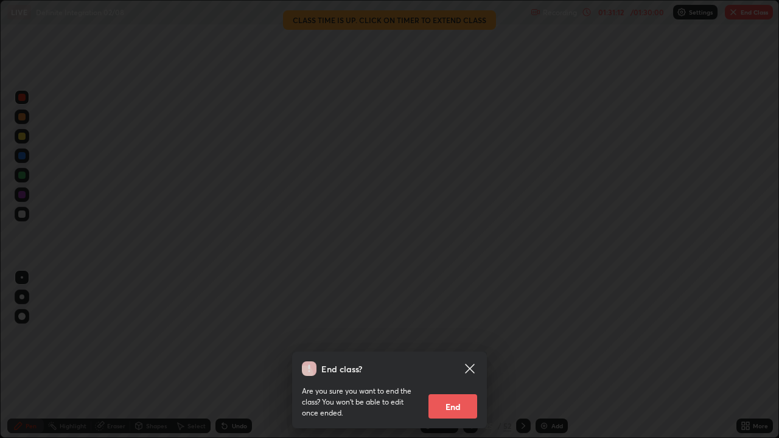
click at [471, 356] on button "End" at bounding box center [453, 407] width 49 height 24
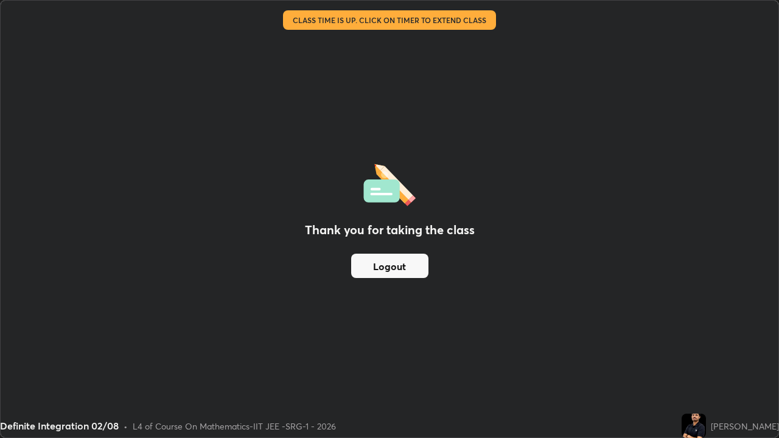
click at [395, 270] on button "Logout" at bounding box center [389, 266] width 77 height 24
